Goal: Check status: Check status

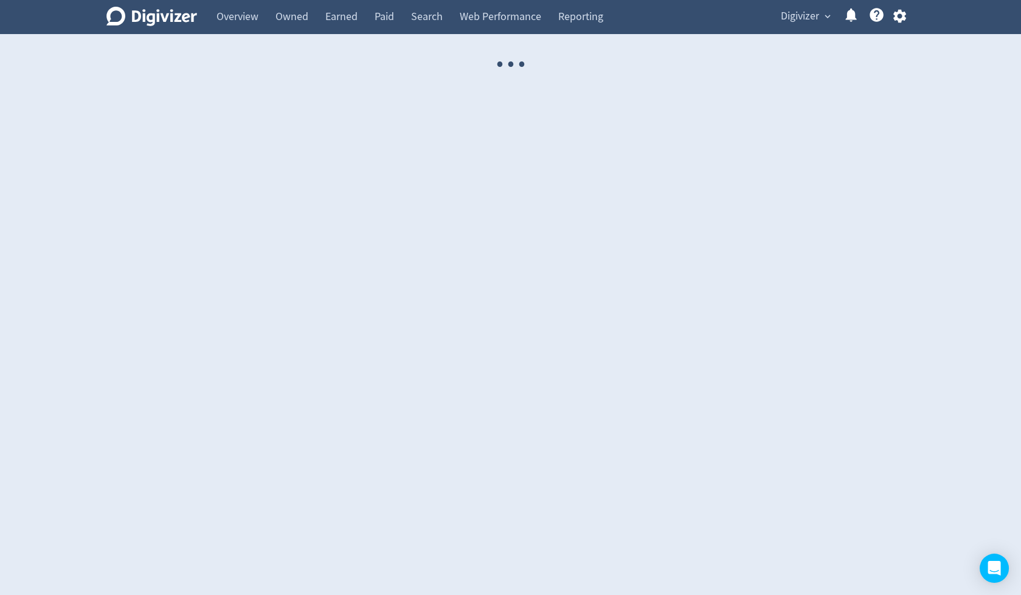
select select "USER"
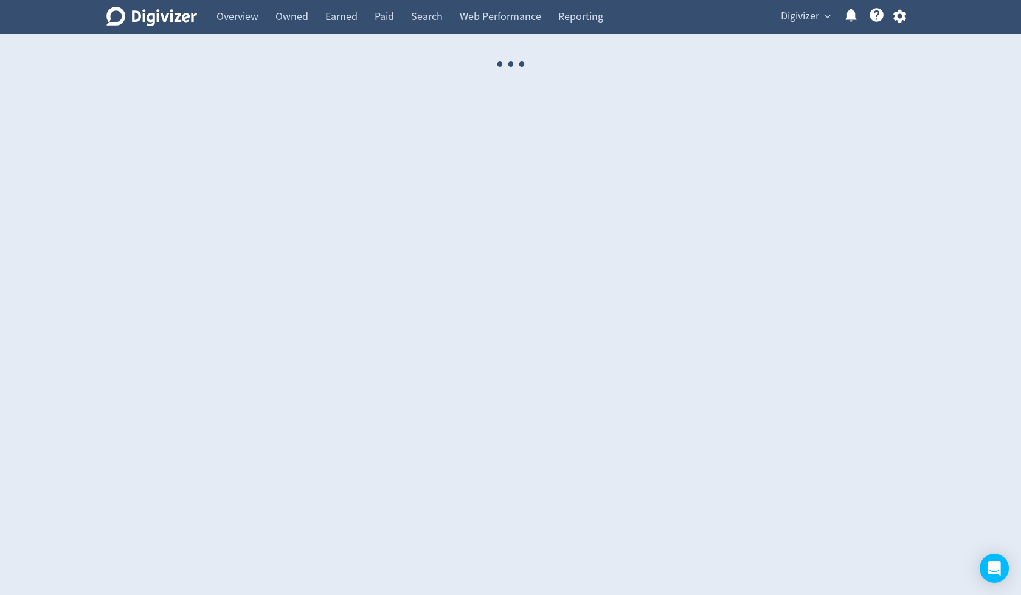
select select "USER"
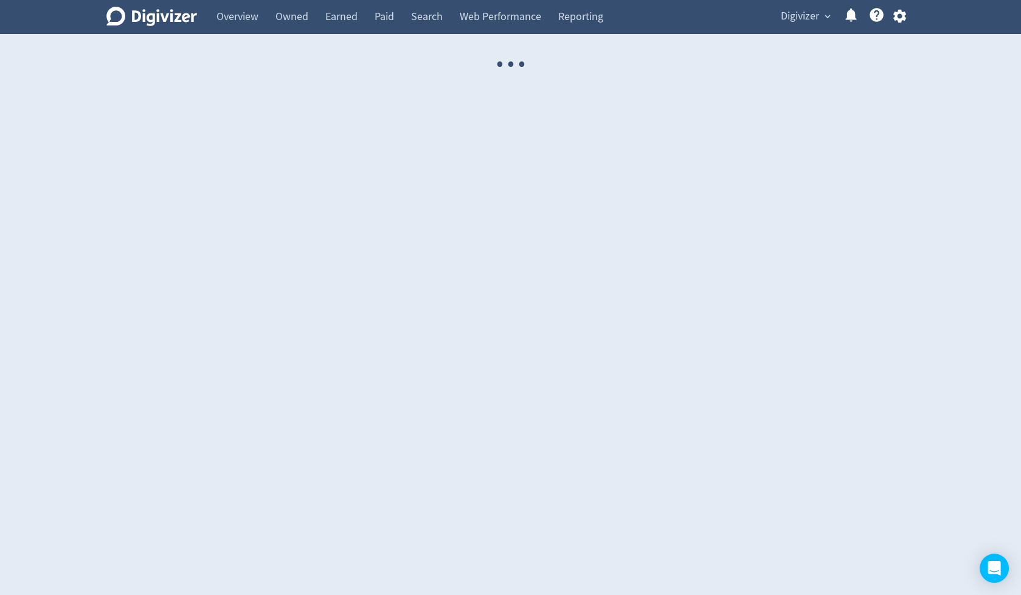
select select "USER"
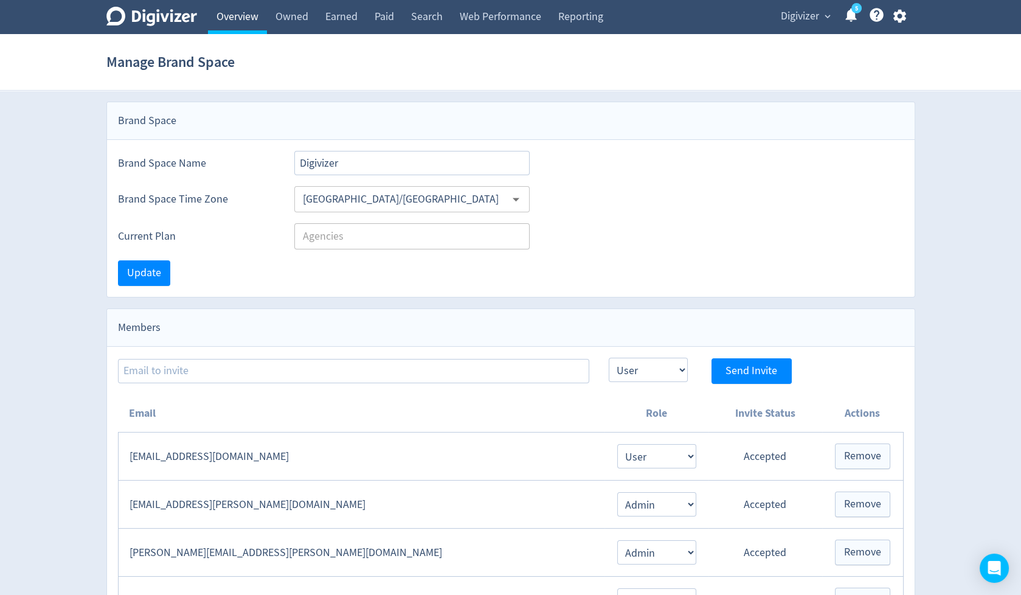
click at [240, 15] on link "Overview" at bounding box center [237, 17] width 59 height 34
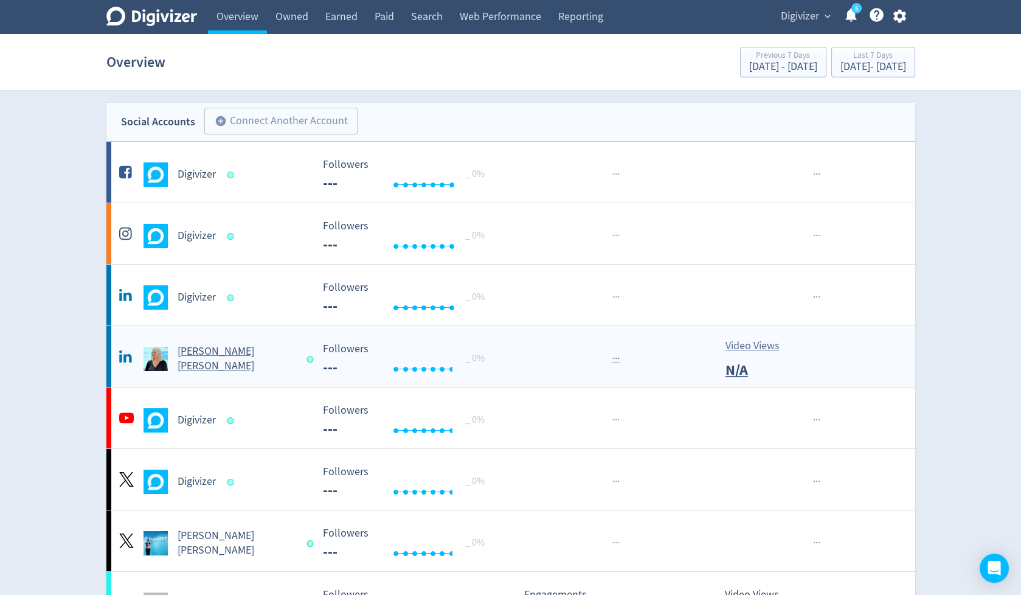
click at [217, 364] on h5 "[PERSON_NAME] [PERSON_NAME]" at bounding box center [237, 358] width 119 height 29
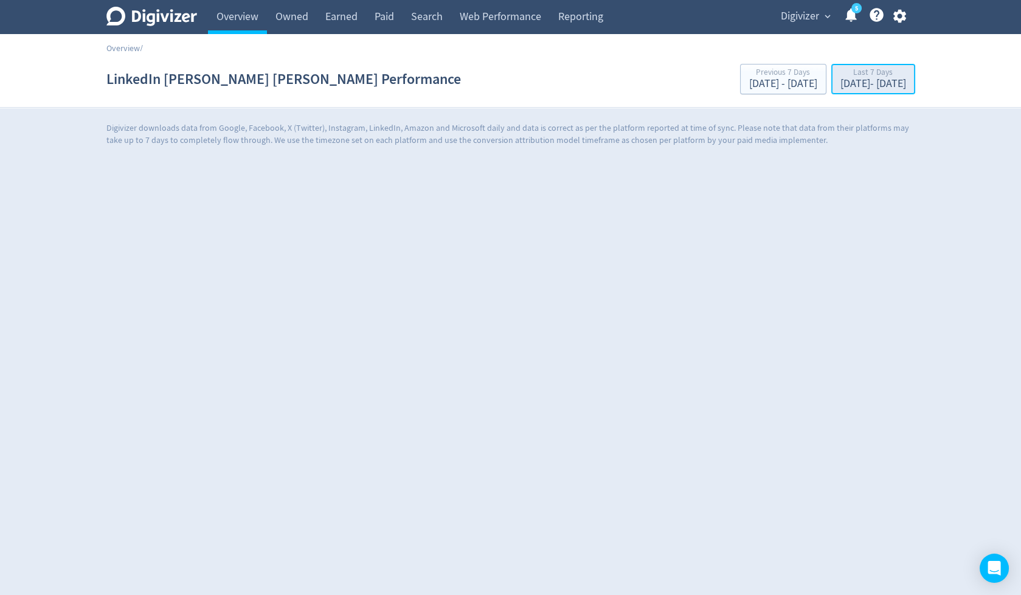
click at [840, 88] on div "[DATE] - [DATE]" at bounding box center [873, 83] width 66 height 11
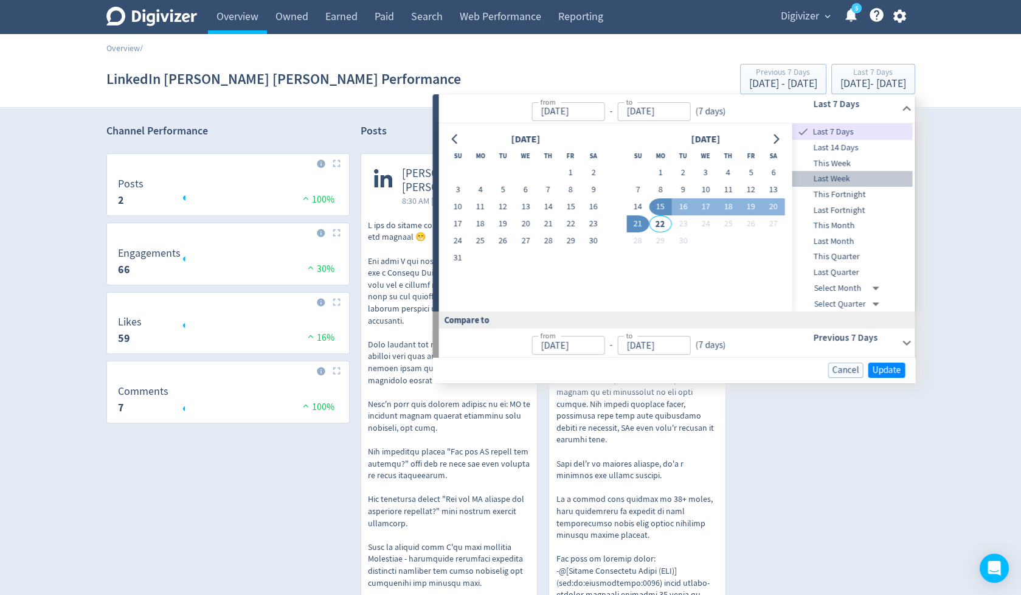
click at [814, 175] on span "Last Week" at bounding box center [852, 178] width 120 height 13
type input "[DATE]"
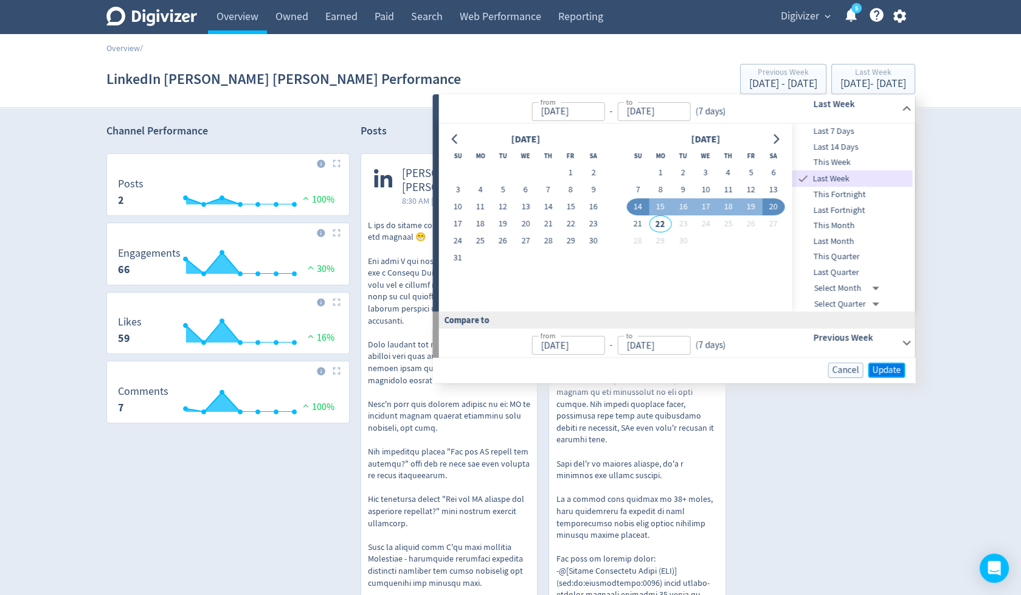
click at [882, 365] on span "Update" at bounding box center [887, 369] width 29 height 9
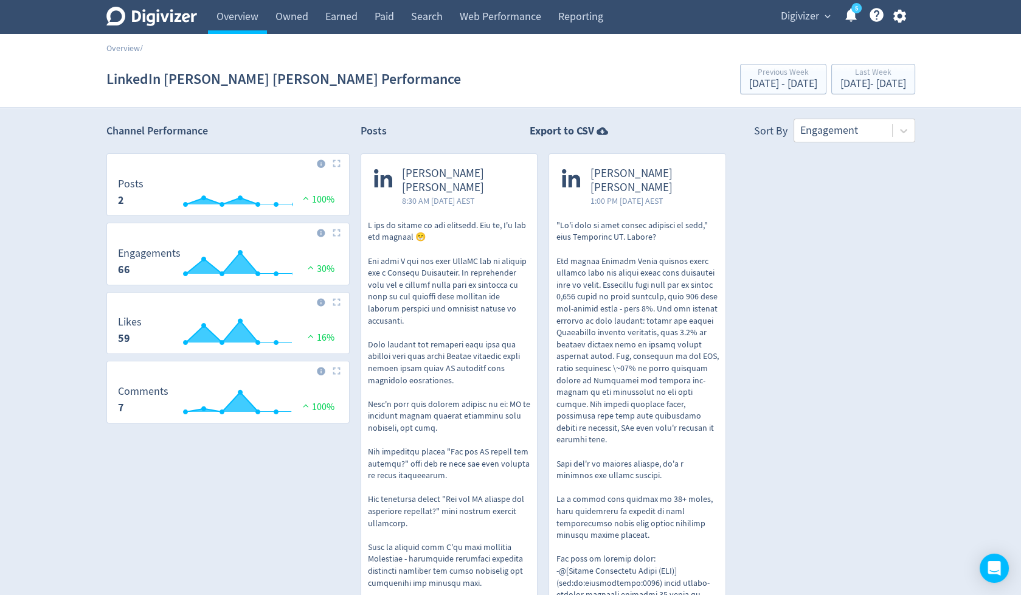
click at [448, 176] on span "[PERSON_NAME] [PERSON_NAME]" at bounding box center [463, 181] width 123 height 28
click at [457, 171] on span "[PERSON_NAME] [PERSON_NAME]" at bounding box center [463, 181] width 123 height 28
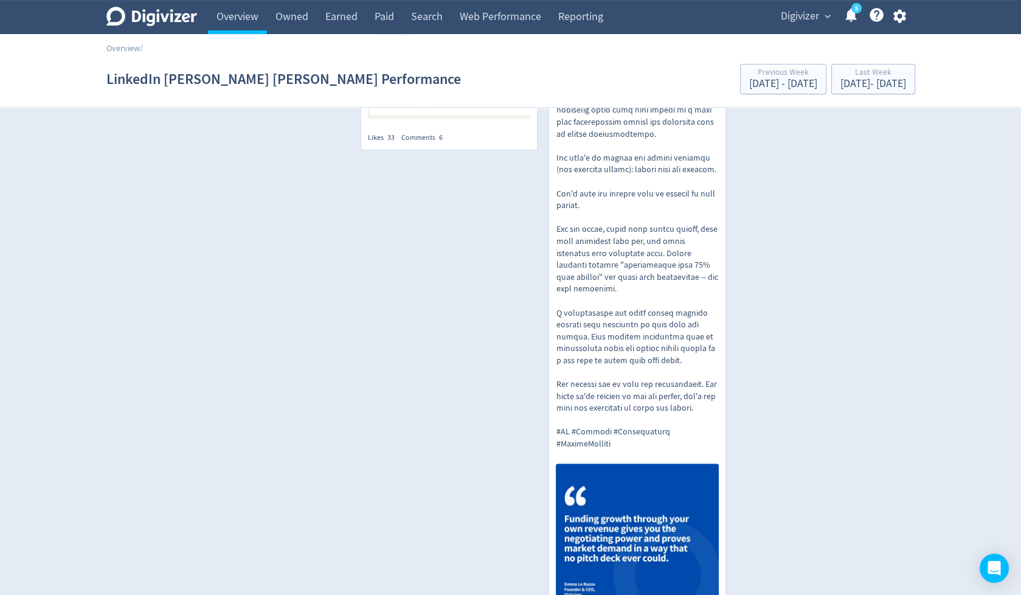
scroll to position [883, 0]
